Goal: Task Accomplishment & Management: Complete application form

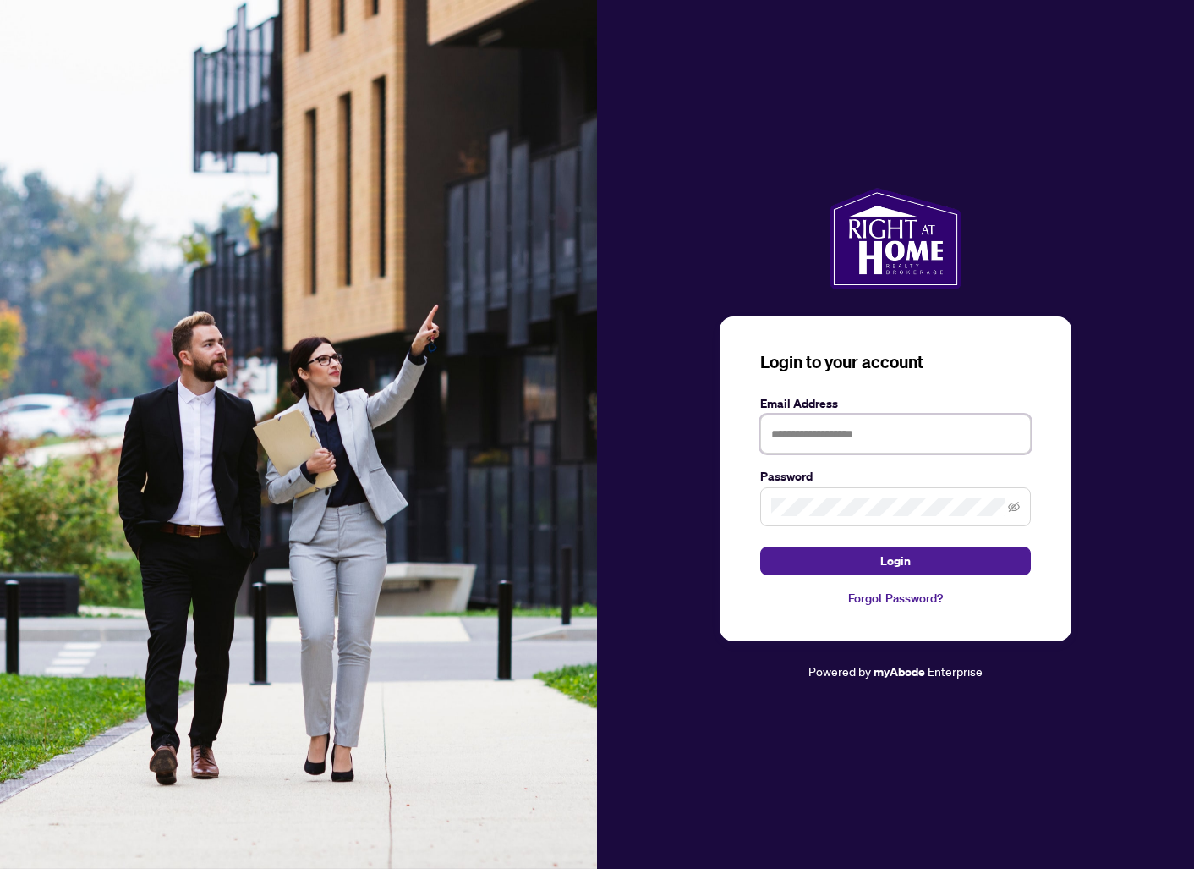
type input "**********"
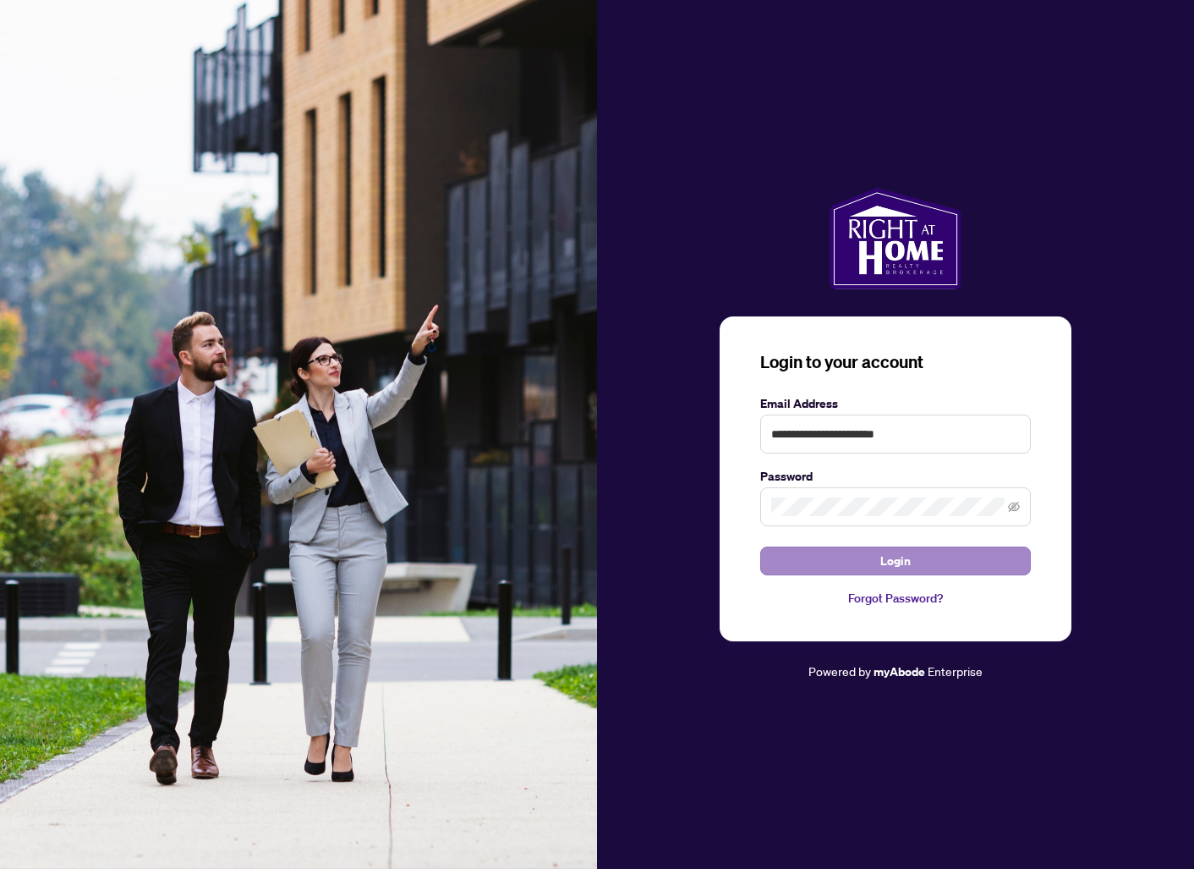
click at [842, 562] on button "Login" at bounding box center [895, 560] width 271 height 29
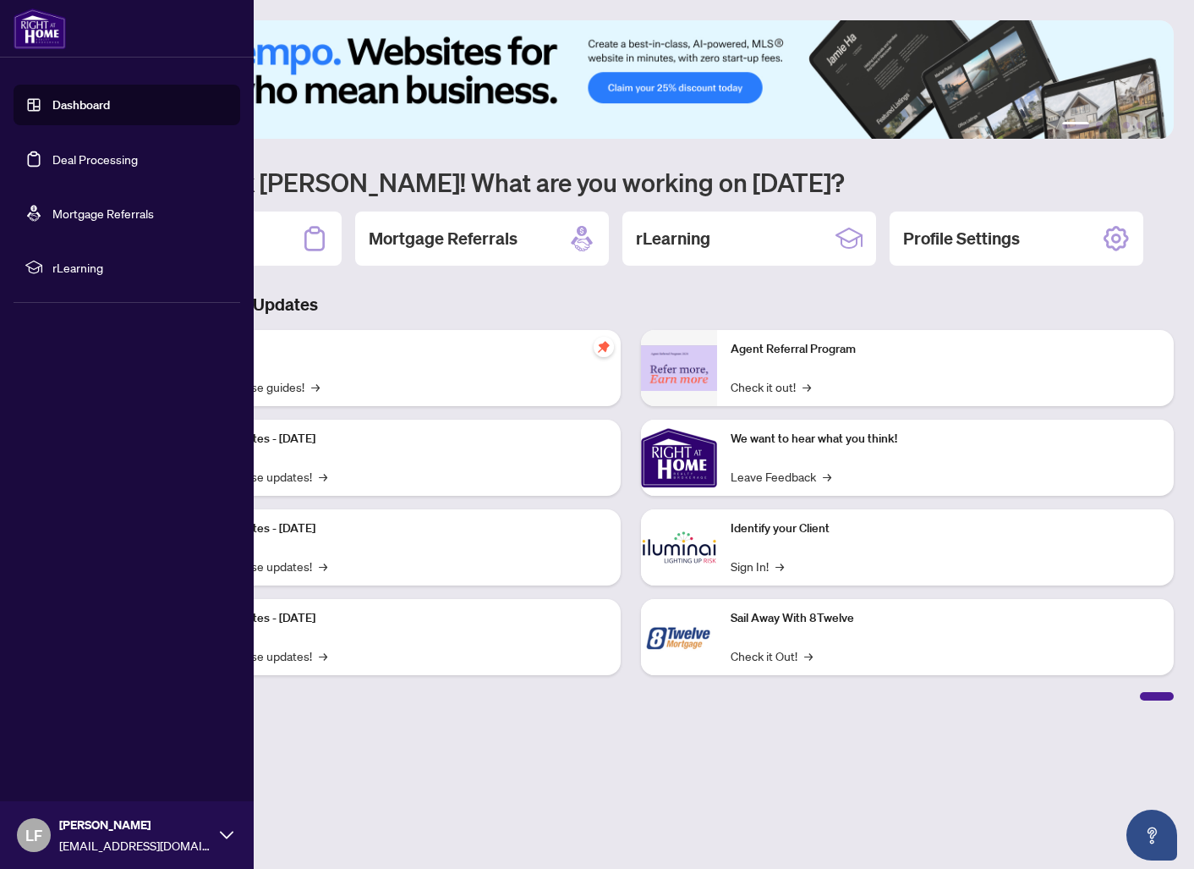
click at [52, 162] on link "Deal Processing" at bounding box center [94, 158] width 85 height 15
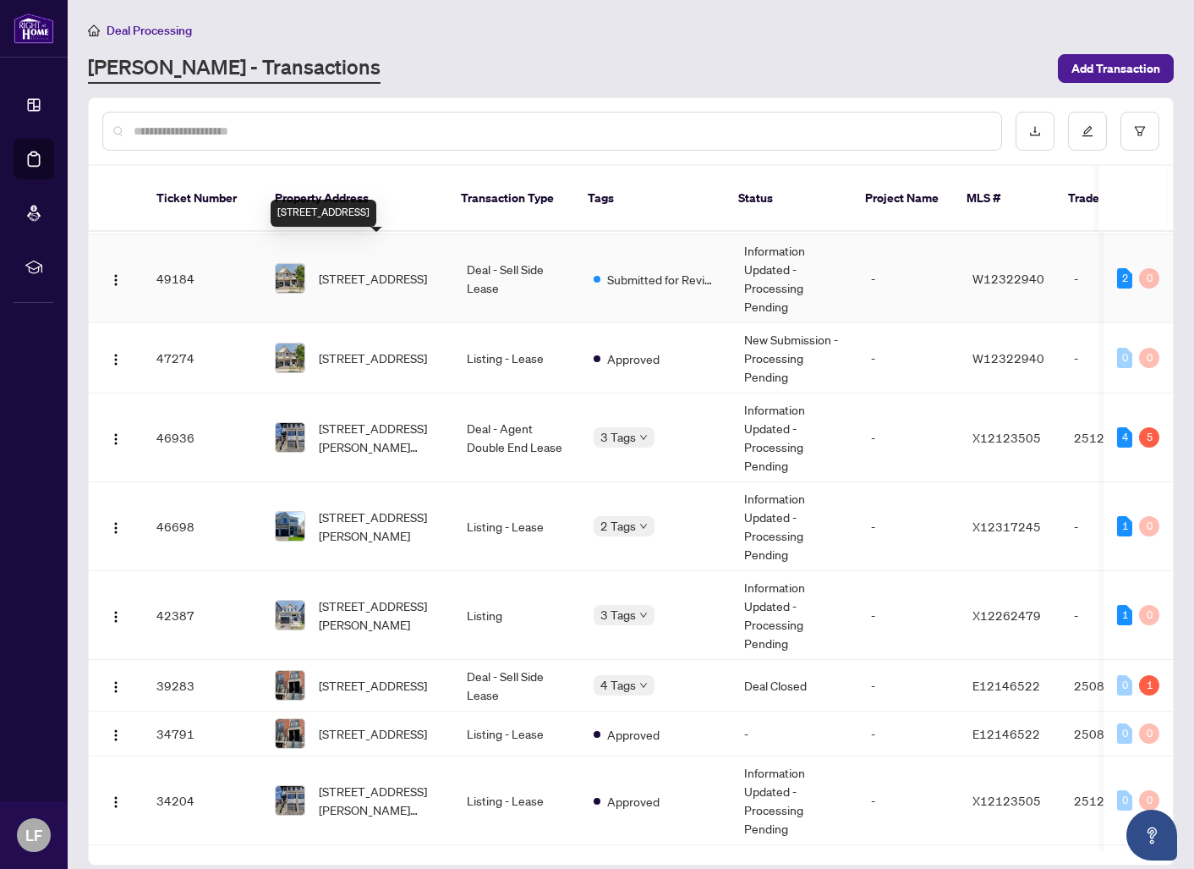
scroll to position [234, 0]
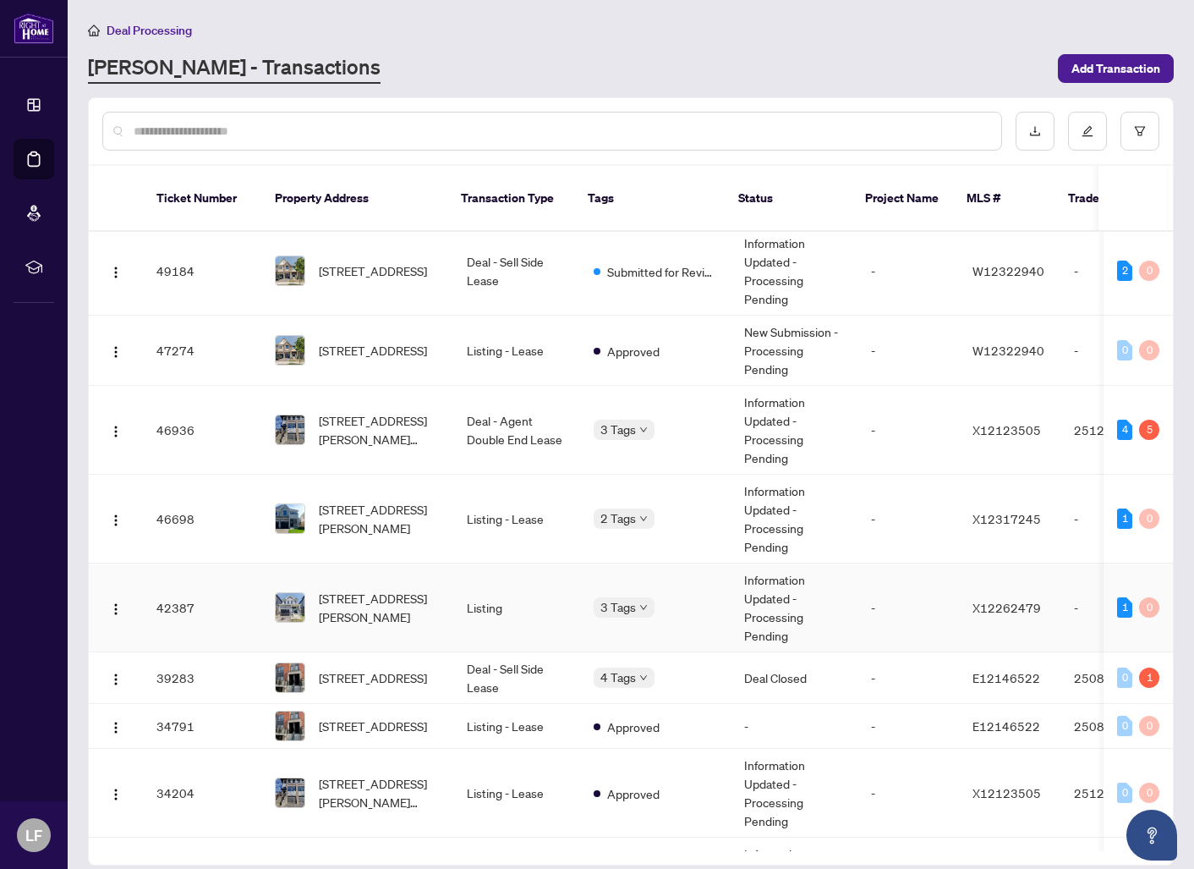
click at [445, 580] on td "[STREET_ADDRESS][PERSON_NAME]" at bounding box center [357, 607] width 192 height 89
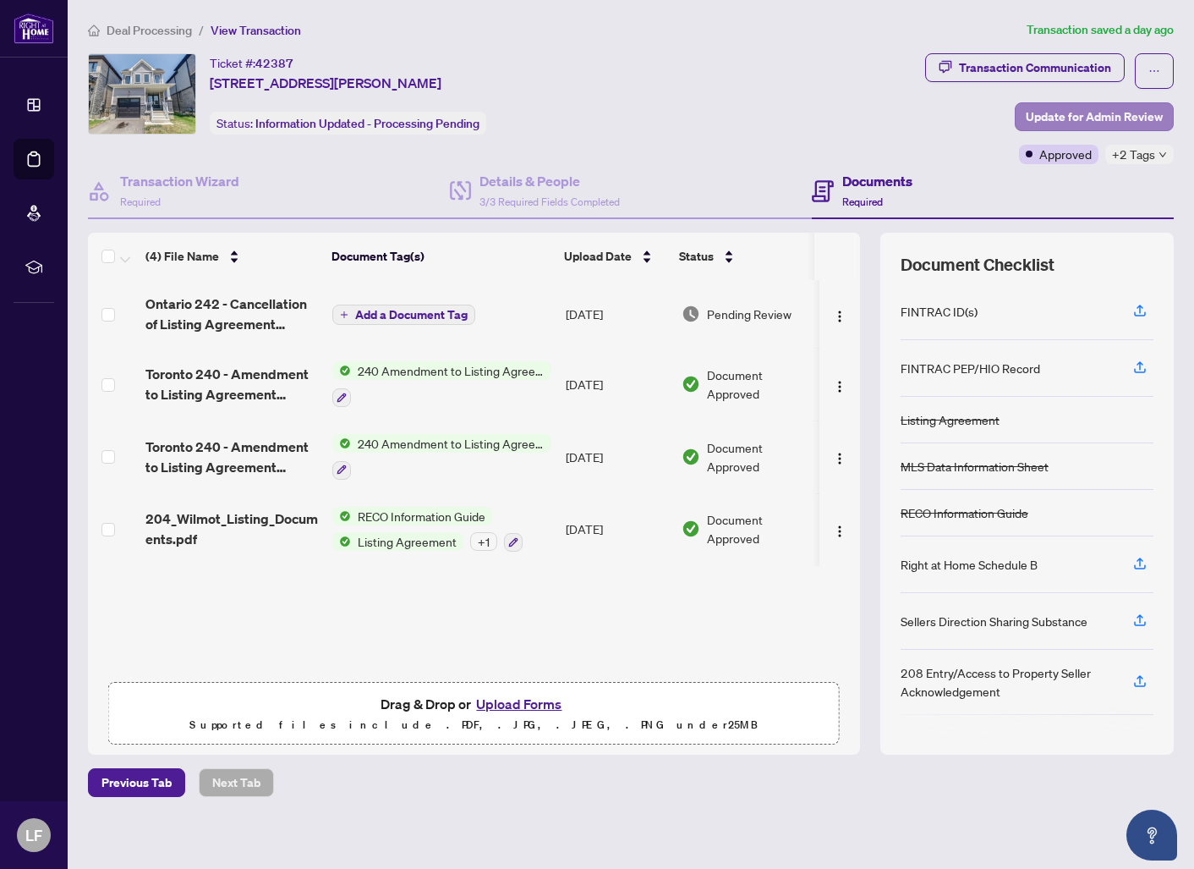
scroll to position [1, 0]
click at [1048, 120] on span "Update for Admin Review" at bounding box center [1094, 116] width 137 height 27
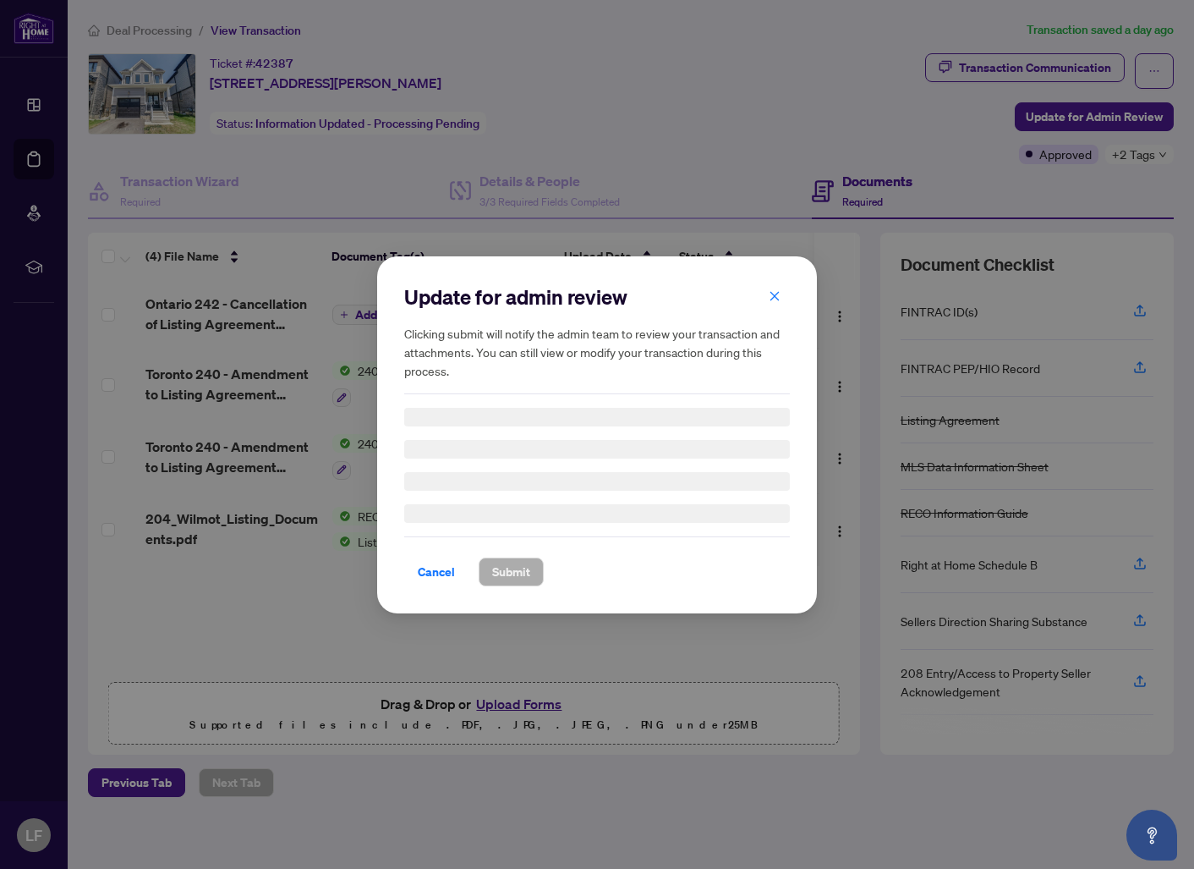
scroll to position [0, 0]
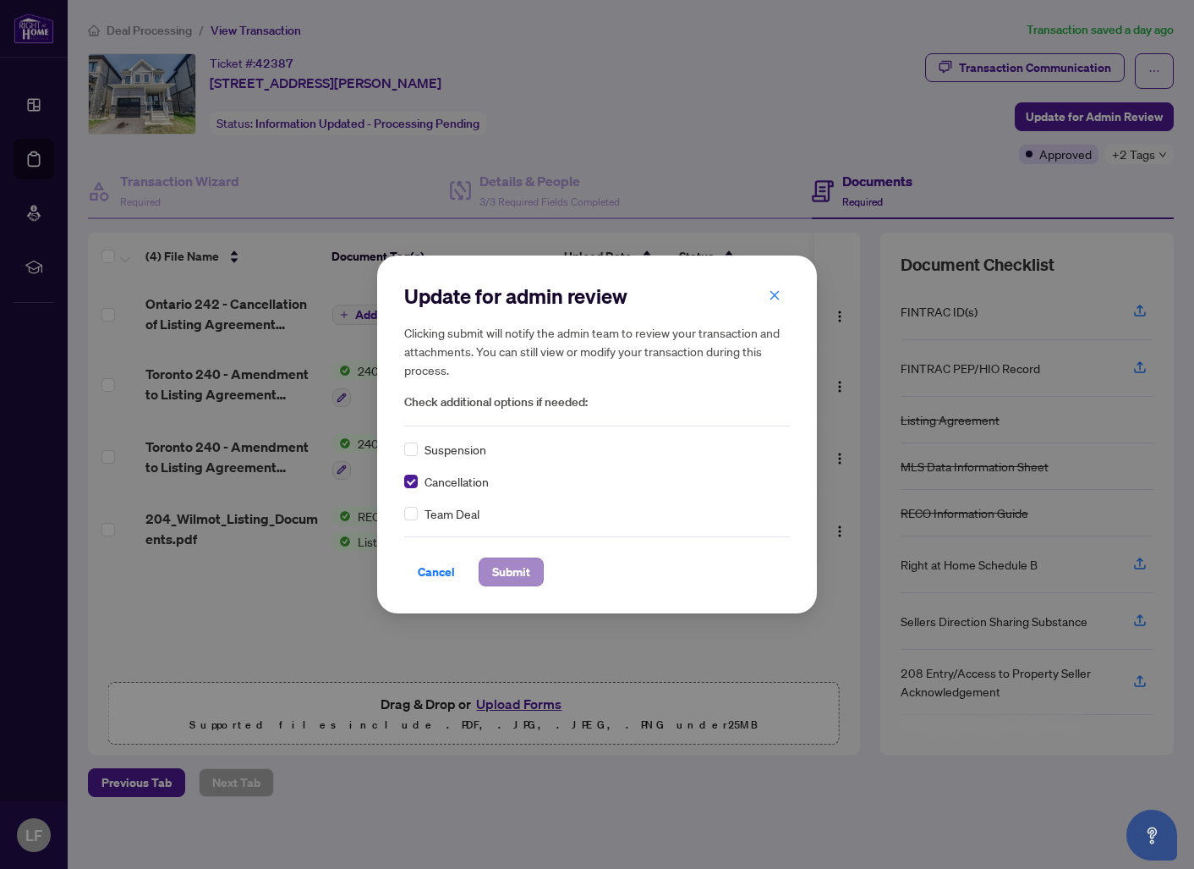
click at [509, 571] on span "Submit" at bounding box center [511, 571] width 38 height 27
